Goal: Information Seeking & Learning: Learn about a topic

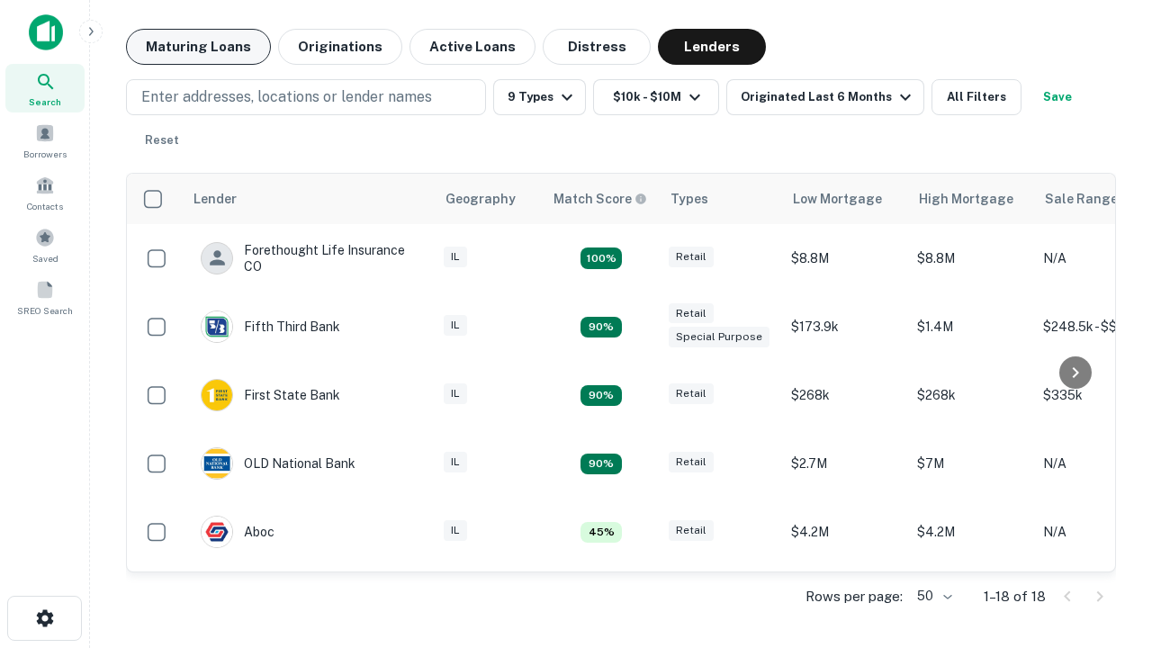
click at [198, 47] on button "Maturing Loans" at bounding box center [198, 47] width 145 height 36
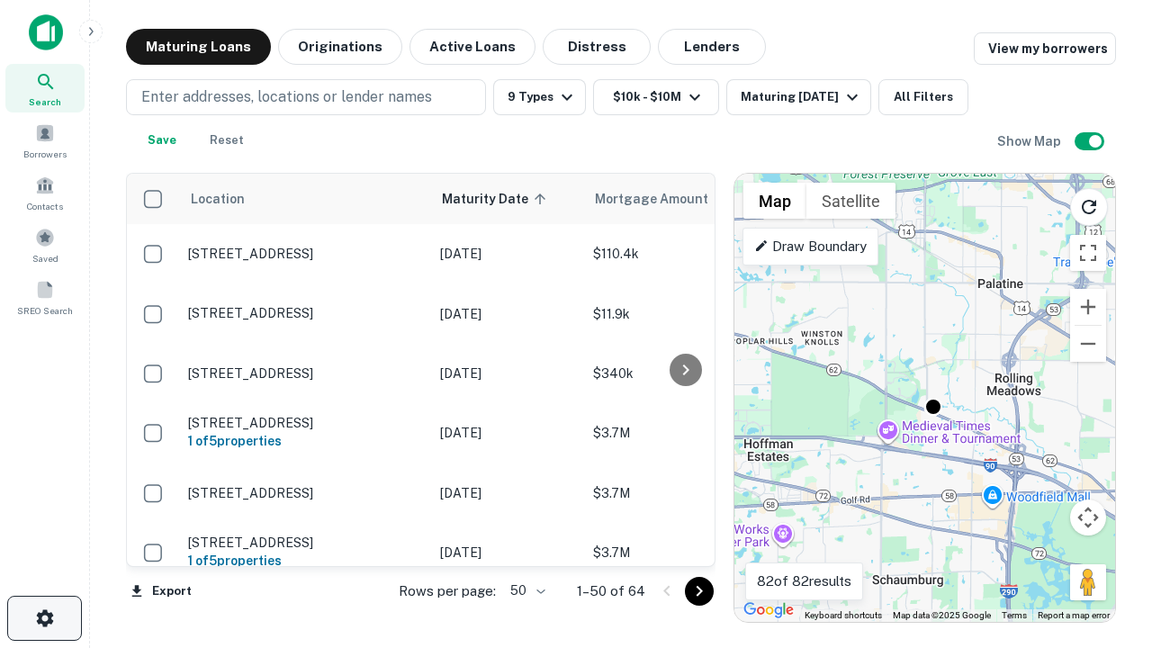
click at [44, 618] on icon "button" at bounding box center [45, 619] width 22 height 22
